Goal: Use online tool/utility: Use online tool/utility

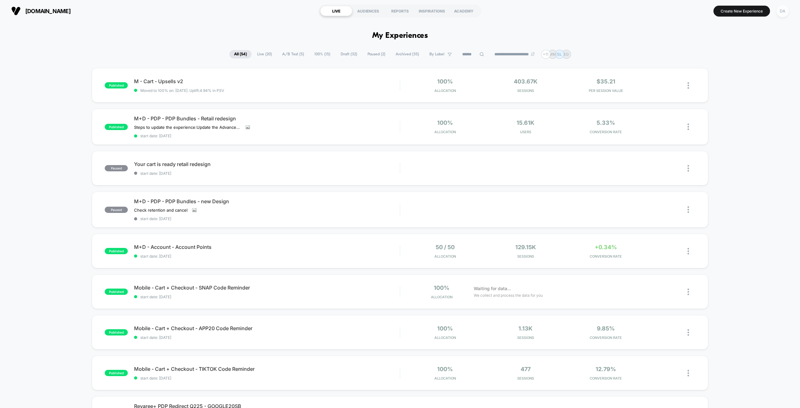
click at [783, 10] on div "DA" at bounding box center [782, 11] width 12 height 12
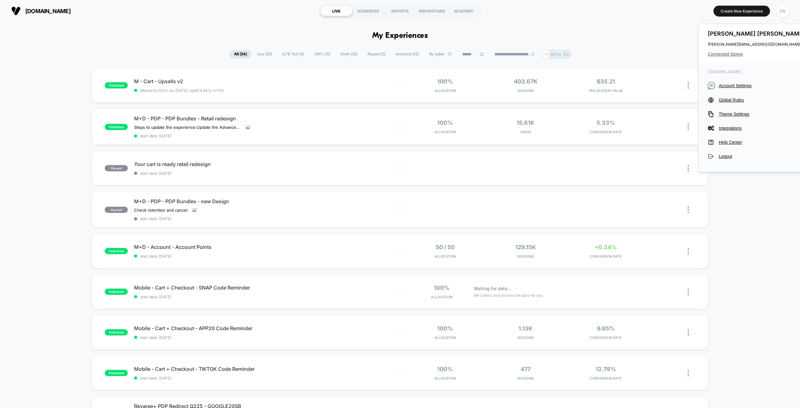
click at [725, 54] on span "Connected Stores" at bounding box center [757, 54] width 99 height 5
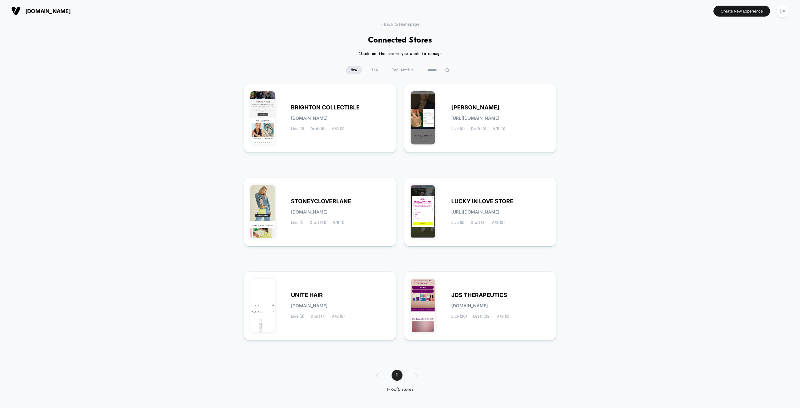
click at [373, 68] on span "Top" at bounding box center [374, 70] width 16 height 9
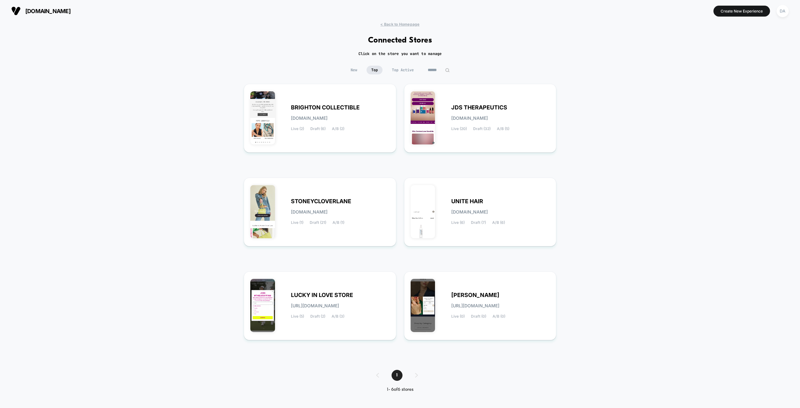
click at [353, 67] on span "New" at bounding box center [354, 70] width 16 height 9
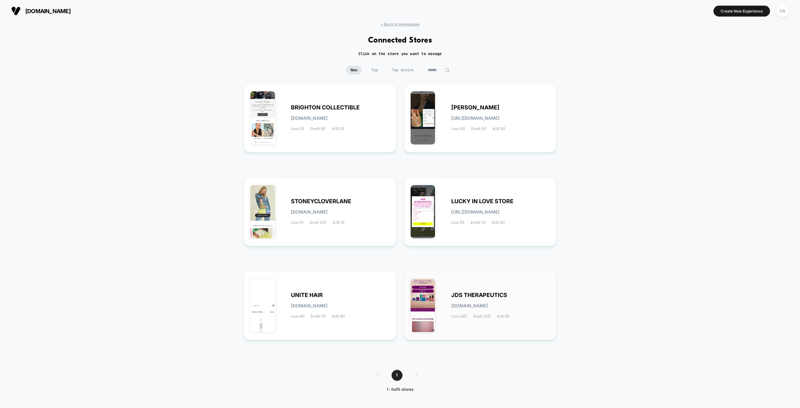
click at [479, 299] on div "JDS THERAPEUTICS [DOMAIN_NAME] Live (20) Draft (32) A/B (5)" at bounding box center [500, 306] width 99 height 26
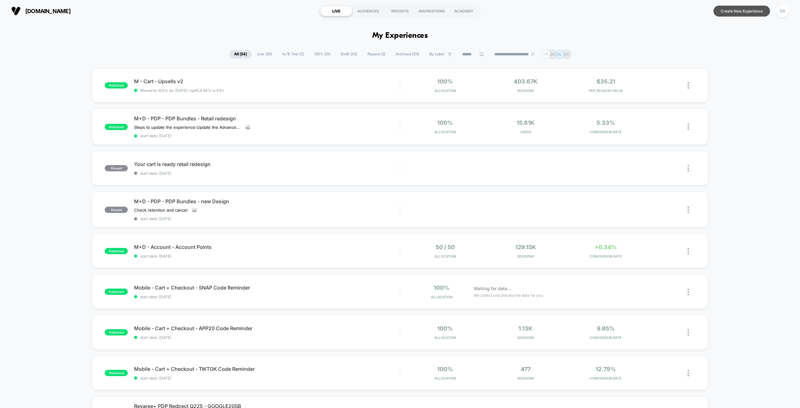
click at [738, 11] on button "Create New Experience" at bounding box center [741, 11] width 57 height 11
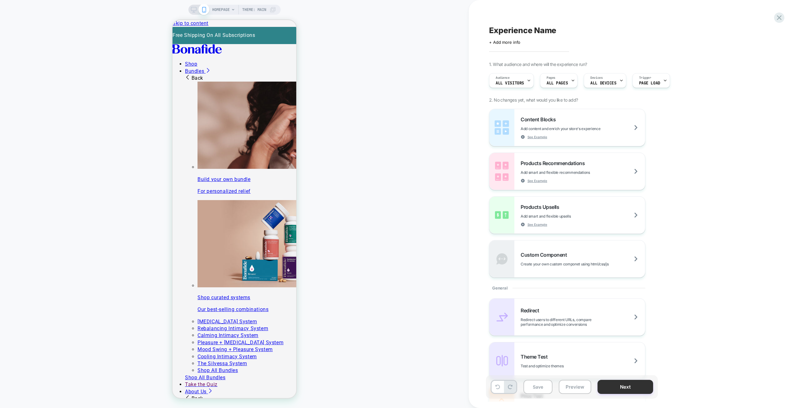
click at [0, 0] on button "Next" at bounding box center [0, 0] width 0 height 0
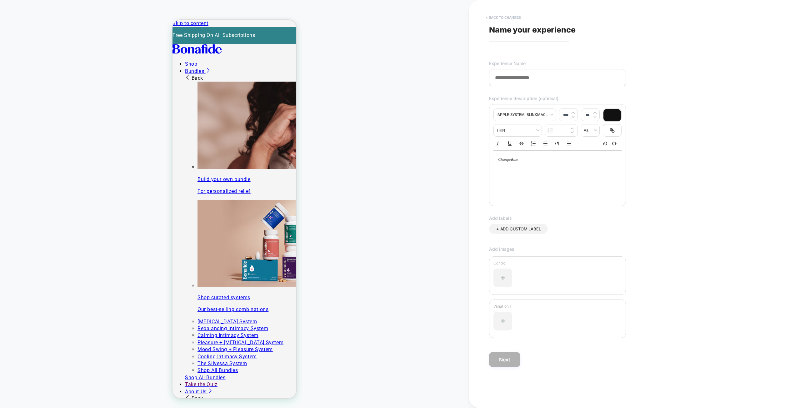
click at [0, 0] on button "< Back to changes" at bounding box center [0, 0] width 0 height 0
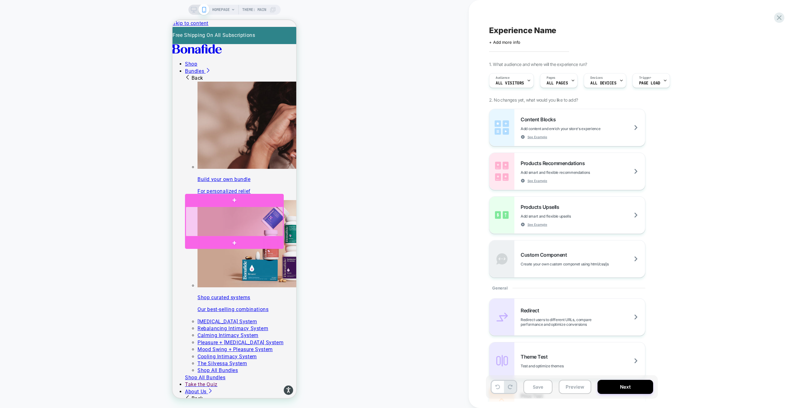
click at [251, 218] on div at bounding box center [234, 221] width 97 height 30
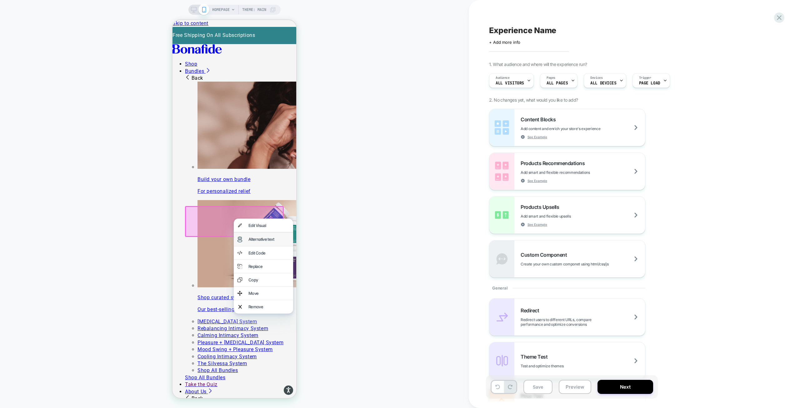
click at [264, 241] on div "Alternative text" at bounding box center [268, 239] width 41 height 6
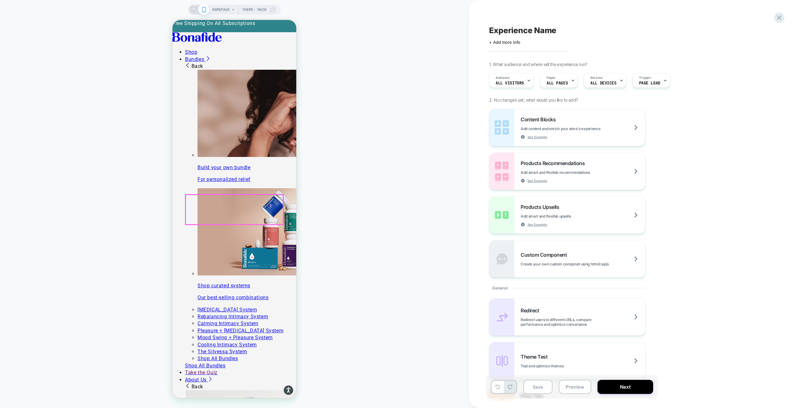
scroll to position [0, 0]
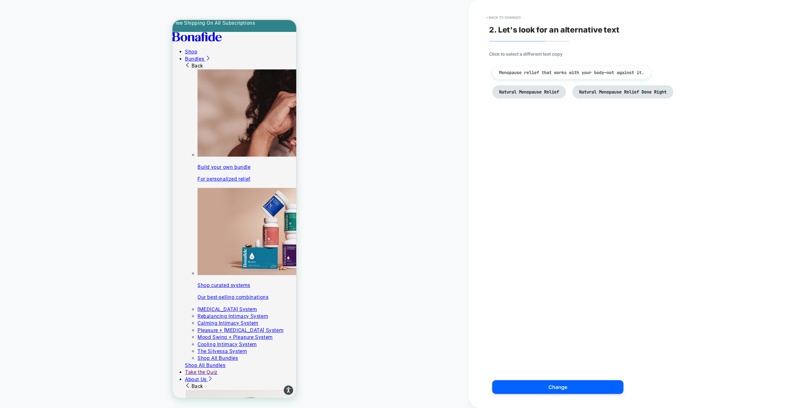
click at [541, 74] on span "Menopause relief that works with your body—not against it." at bounding box center [571, 73] width 145 height 6
click at [546, 73] on span "Menopause relief that works with your body—not against it." at bounding box center [571, 73] width 145 height 6
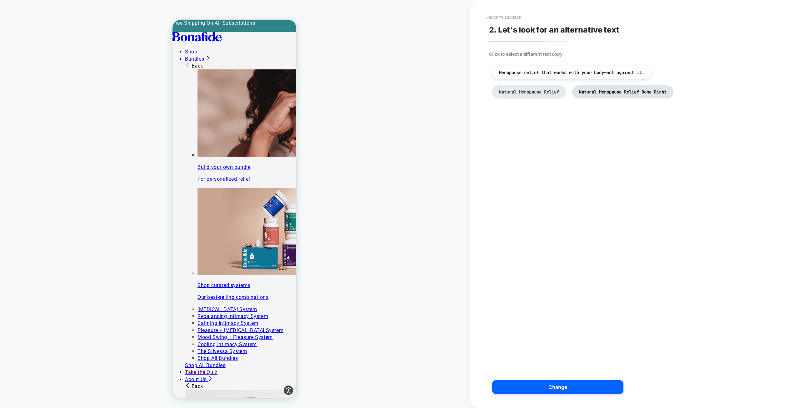
click at [535, 92] on span "Natural Menopause Relief" at bounding box center [529, 92] width 60 height 6
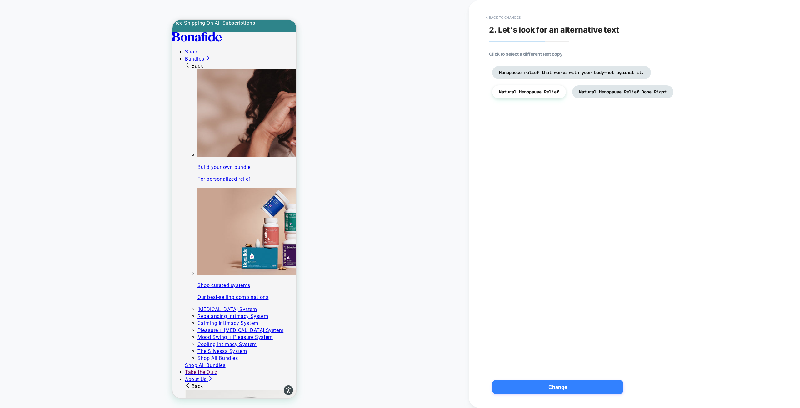
click at [584, 388] on button "Change" at bounding box center [557, 387] width 131 height 14
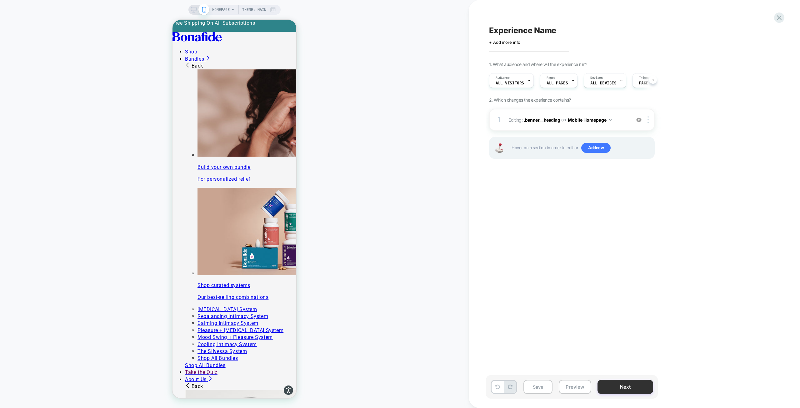
scroll to position [0, 0]
click at [640, 385] on button "Next" at bounding box center [625, 387] width 56 height 14
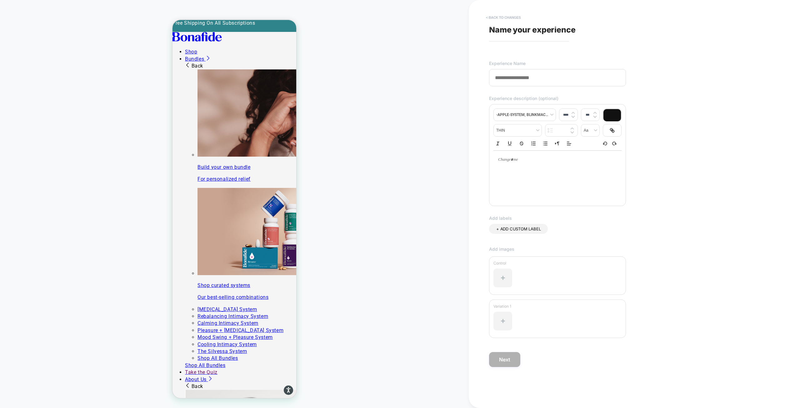
click at [495, 18] on button "< Back to changes" at bounding box center [503, 17] width 41 height 10
